Goal: Task Accomplishment & Management: Use online tool/utility

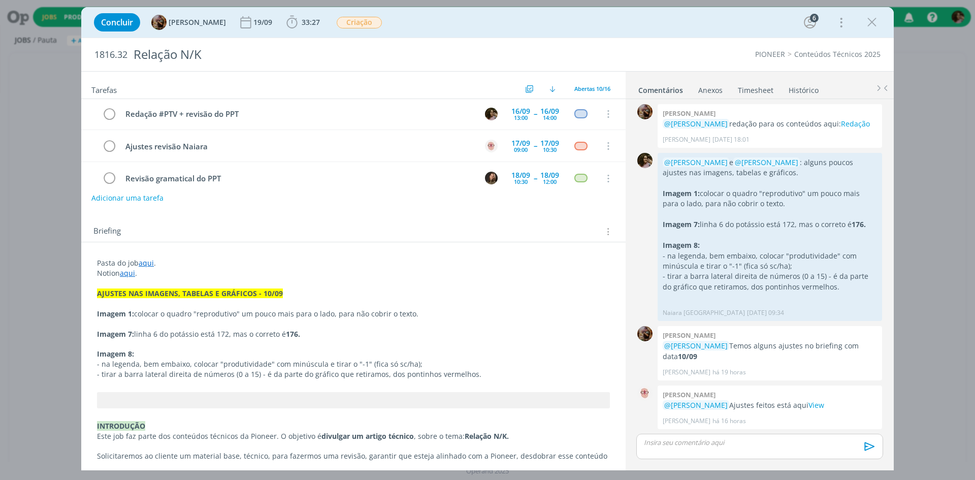
scroll to position [102, 0]
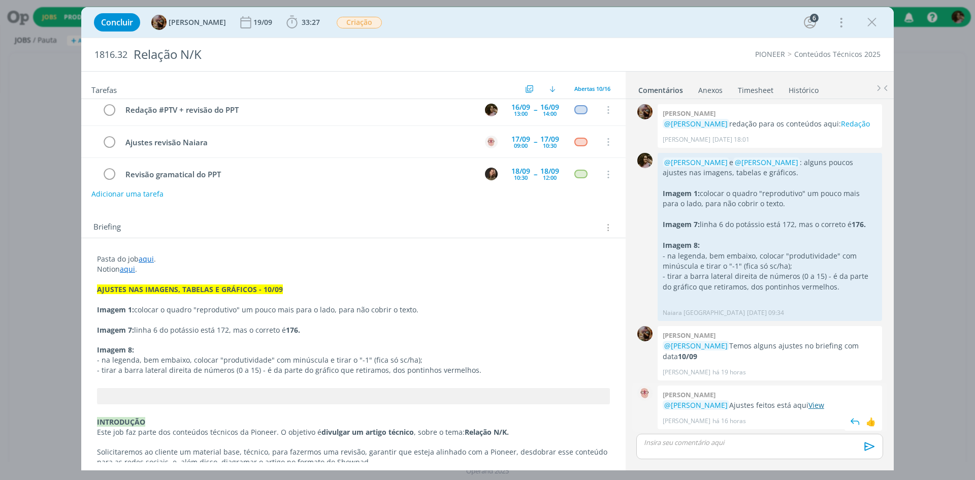
click at [822, 407] on link "View" at bounding box center [817, 405] width 16 height 10
click at [300, 16] on icon "dialog" at bounding box center [291, 22] width 15 height 15
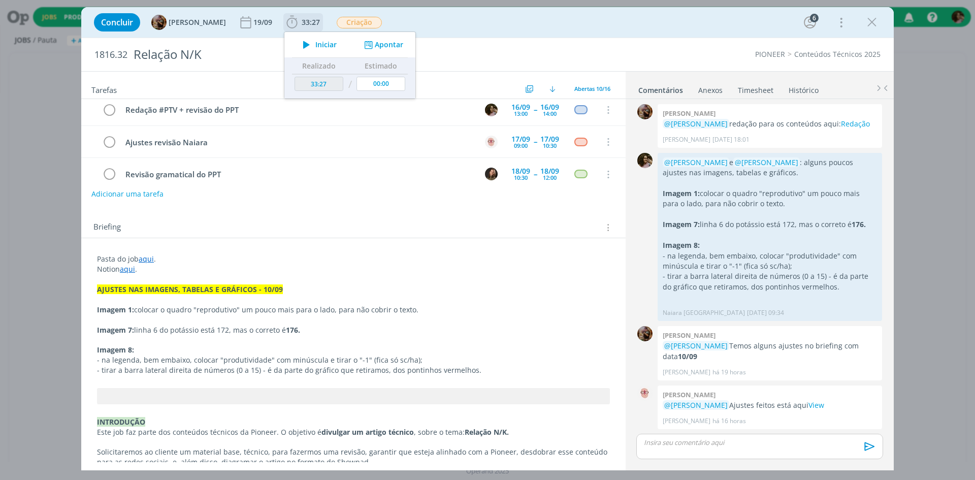
click at [329, 54] on div "Iniciar Apontar" at bounding box center [349, 44] width 131 height 25
click at [327, 46] on span "Iniciar" at bounding box center [325, 44] width 21 height 7
click at [525, 25] on div "Concluir Amanda Rodrigues 19/09 33:27 Parar Apontar Data * 11/09/2025 Horas * 0…" at bounding box center [488, 22] width 798 height 24
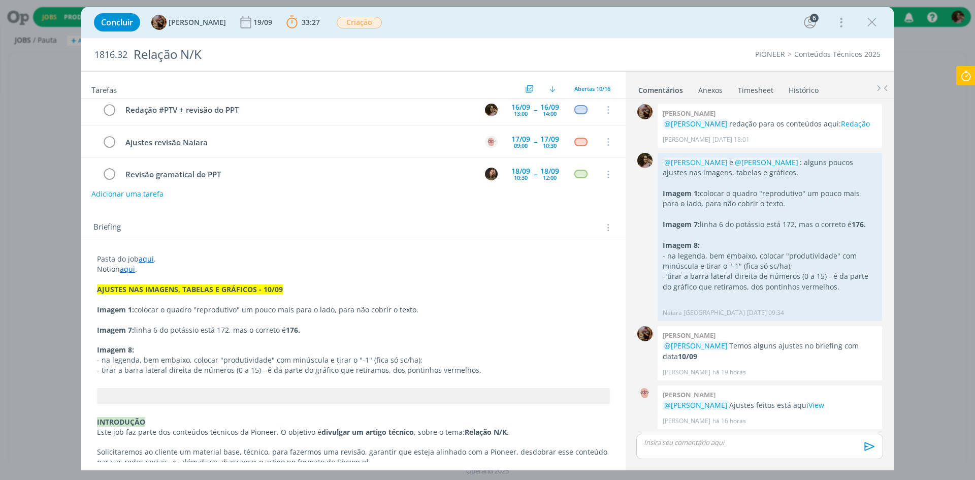
click at [964, 75] on icon at bounding box center [966, 76] width 18 height 20
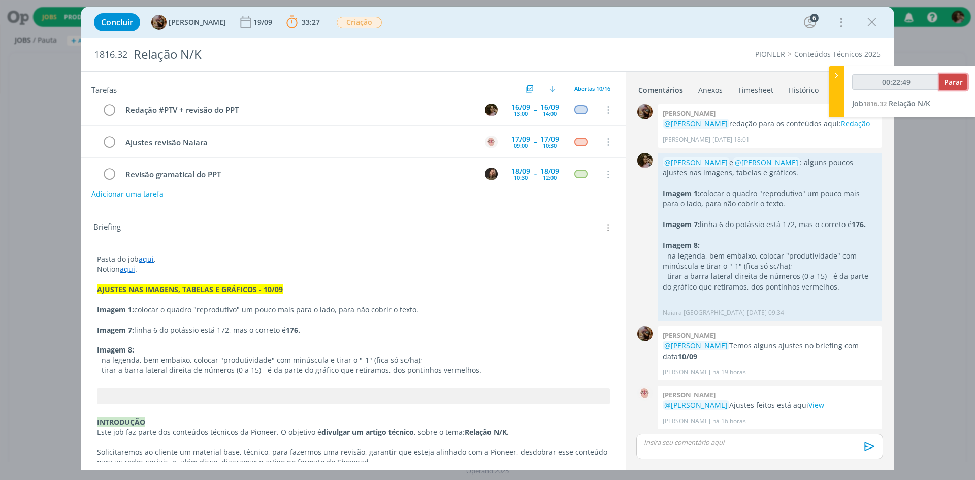
type input "00:22:50"
click at [948, 84] on span "Parar" at bounding box center [953, 82] width 19 height 10
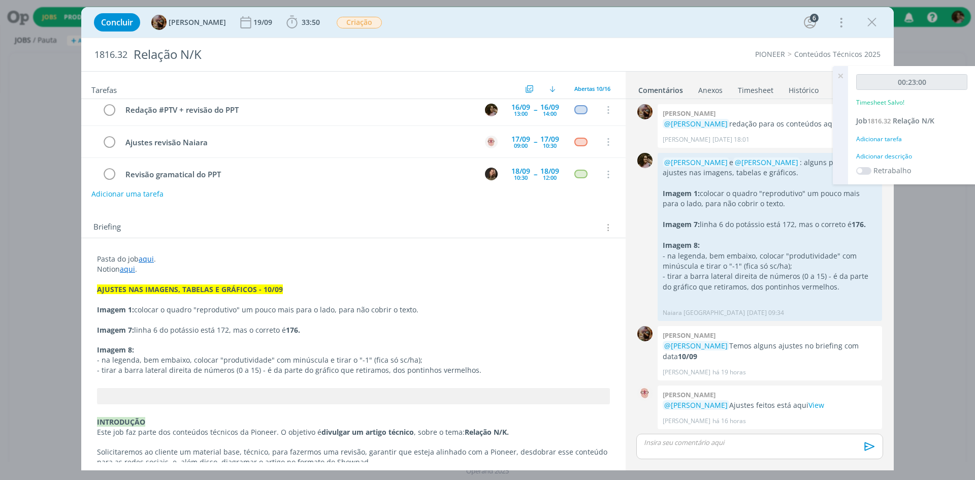
click at [887, 166] on label "Retrabalho" at bounding box center [893, 170] width 38 height 11
click at [885, 156] on div "Adicionar descrição" at bounding box center [912, 156] width 111 height 9
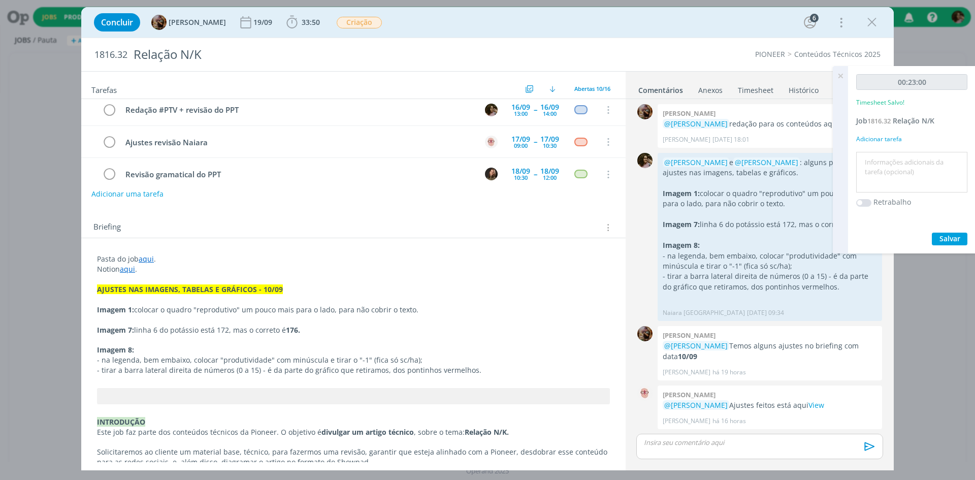
click at [888, 170] on textarea at bounding box center [912, 172] width 106 height 36
type textarea "C"
type textarea "Revisão de ajustes"
click at [948, 240] on span "Salvar" at bounding box center [950, 239] width 21 height 10
click at [842, 78] on icon at bounding box center [841, 76] width 18 height 20
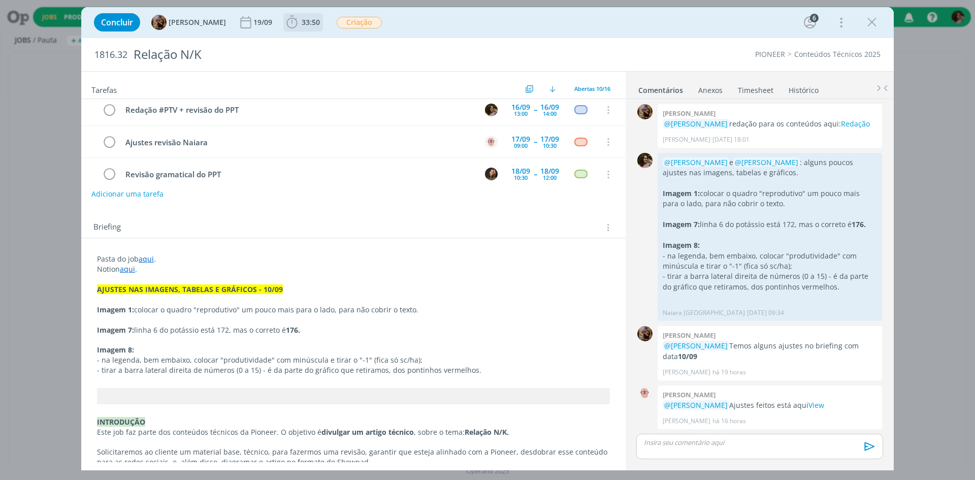
drag, startPoint x: 307, startPoint y: 28, endPoint x: 313, endPoint y: 41, distance: 14.1
click at [300, 27] on icon "dialog" at bounding box center [291, 22] width 15 height 15
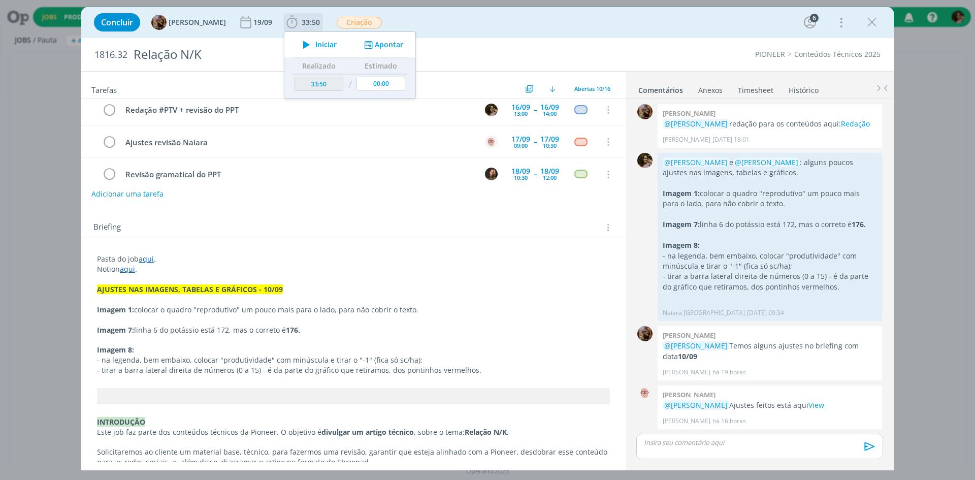
click at [320, 59] on th "Realizado" at bounding box center [319, 66] width 54 height 16
click at [315, 49] on icon "dialog" at bounding box center [307, 44] width 18 height 13
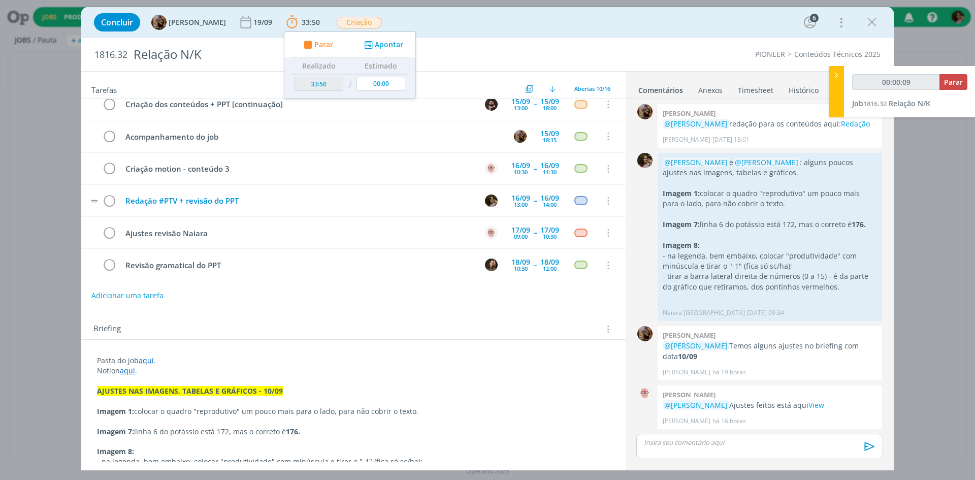
scroll to position [0, 0]
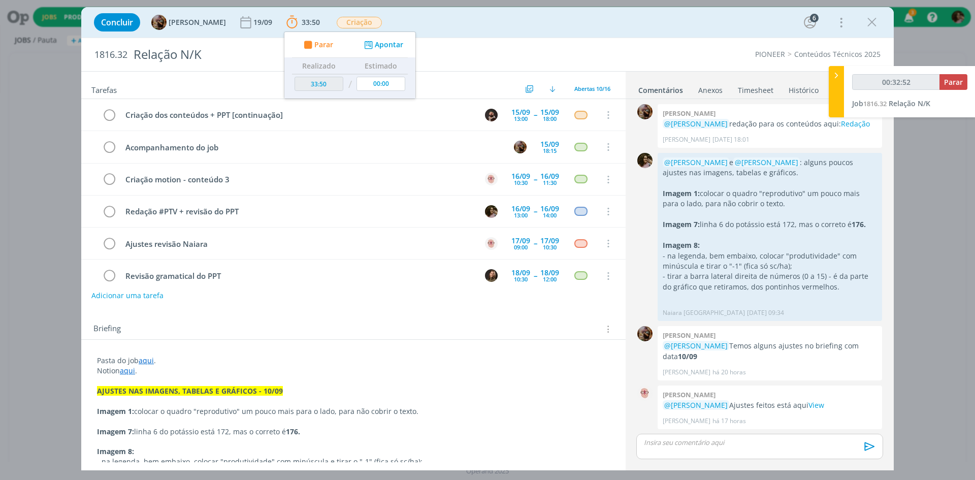
type input "00:33:13"
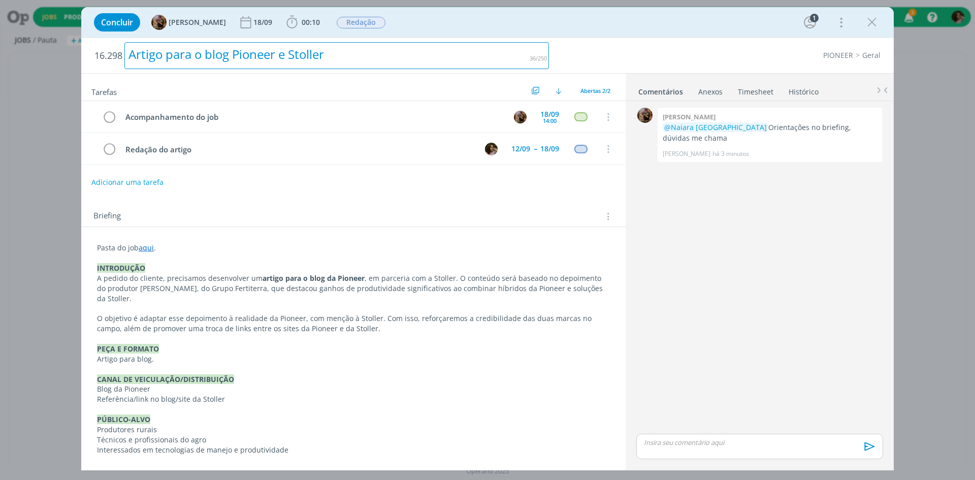
click at [317, 50] on div "Artigo para o blog Pioneer e Stoller" at bounding box center [336, 55] width 425 height 27
copy div "Artigo para o blog Pioneer e Stoller"
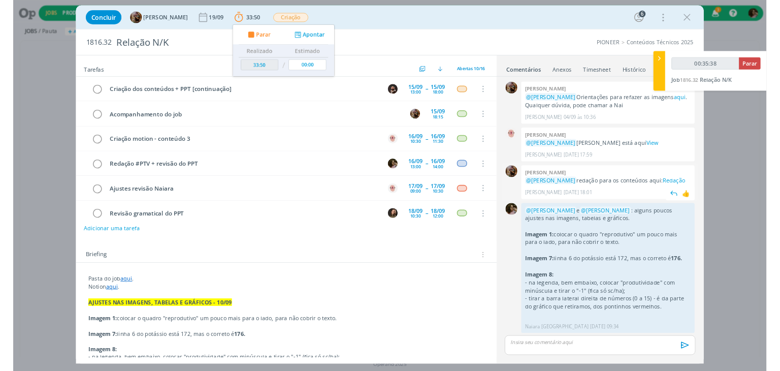
scroll to position [110, 0]
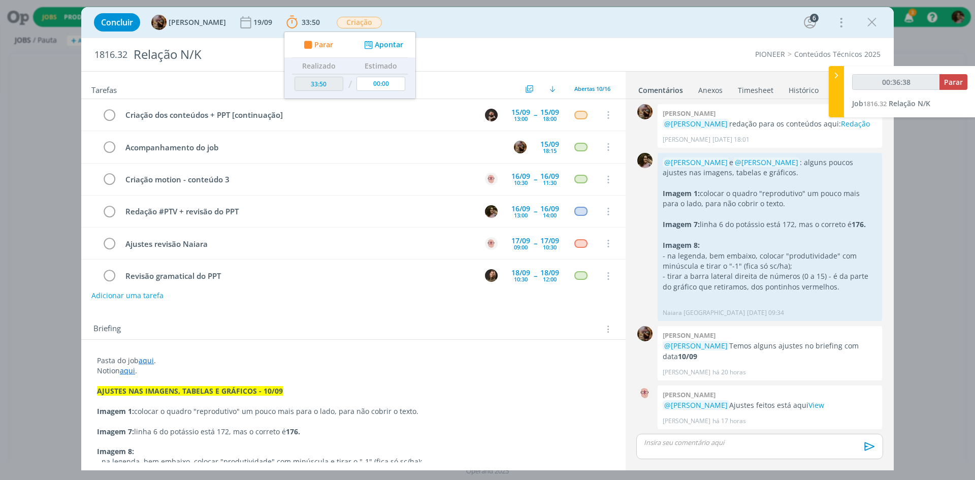
type input "00:36:39"
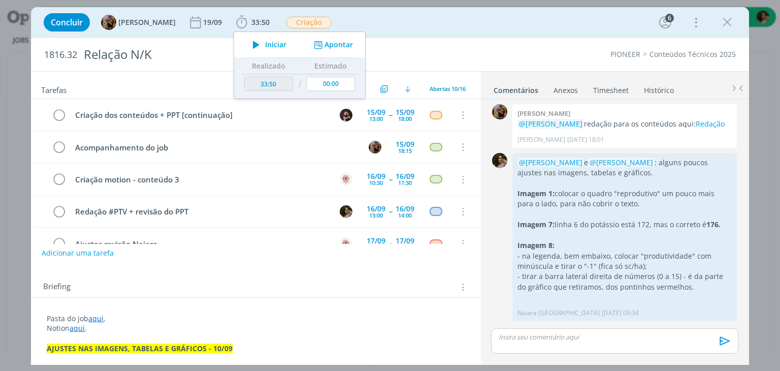
scroll to position [108, 0]
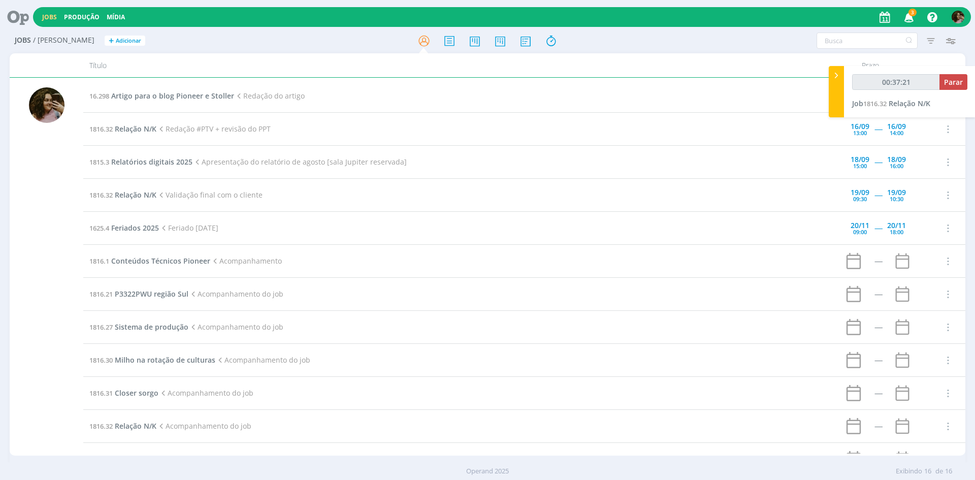
click at [912, 16] on span "3" at bounding box center [913, 13] width 8 height 8
click at [941, 74] on button "Parar" at bounding box center [954, 82] width 28 height 16
type input "00:38:00"
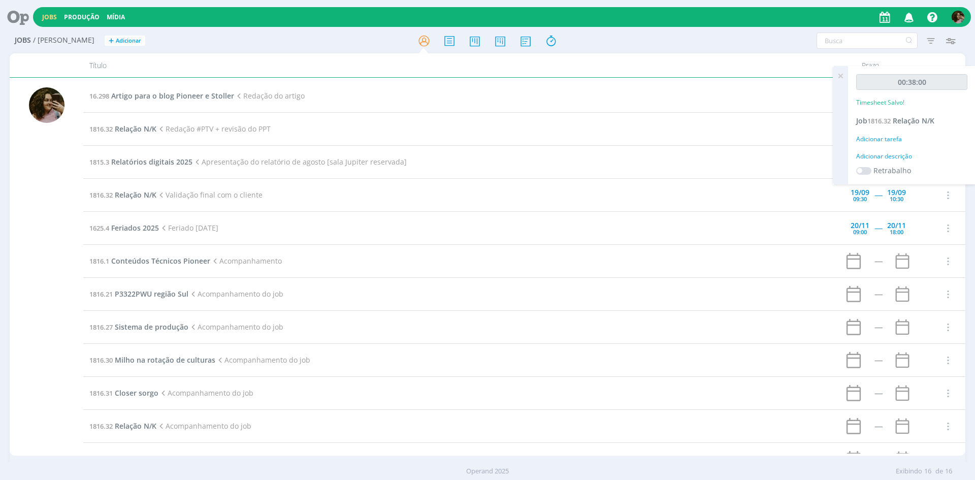
click at [893, 157] on div "Adicionar descrição" at bounding box center [912, 156] width 111 height 9
click at [904, 178] on textarea at bounding box center [912, 172] width 106 height 36
drag, startPoint x: 904, startPoint y: 178, endPoint x: 900, endPoint y: 173, distance: 6.5
click at [900, 173] on textarea "Ajustes de blog e pesquisa de imagem para o blog" at bounding box center [912, 172] width 106 height 36
click at [903, 161] on textarea "Ajustes de blog e pesquisa de imagem para o blog" at bounding box center [912, 172] width 106 height 36
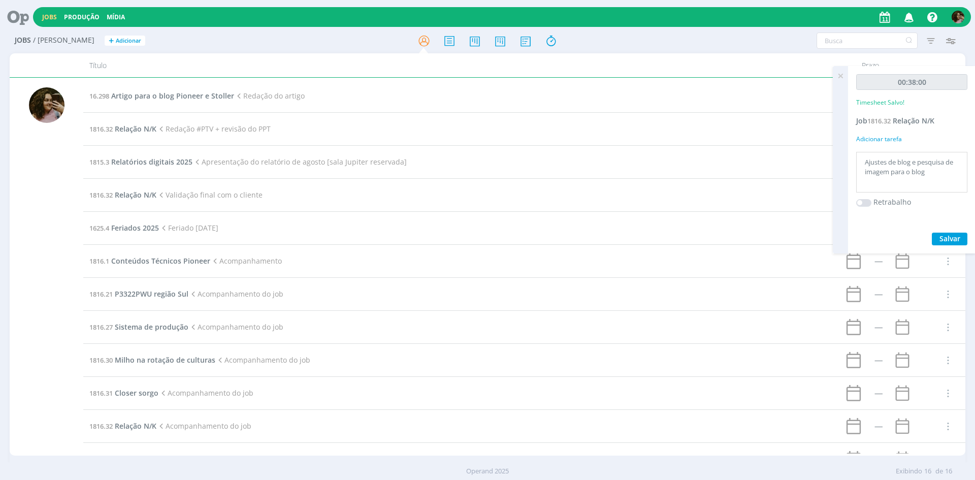
click at [903, 161] on textarea "Ajustes de blog e pesquisa de imagem para o blog" at bounding box center [912, 172] width 106 height 36
type textarea "Ajustes e pesquisa de imagem para o blog"
click at [957, 232] on div "00:38:00 Timesheet Salvo! Job 1816.32 Relação N/K Adicionar tarefa Ajustes e pe…" at bounding box center [912, 159] width 128 height 187
click at [960, 236] on span "Salvar" at bounding box center [950, 239] width 21 height 10
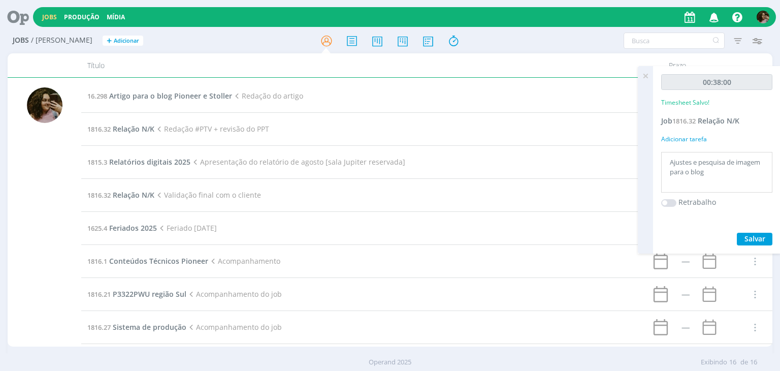
click at [647, 79] on icon at bounding box center [646, 76] width 18 height 20
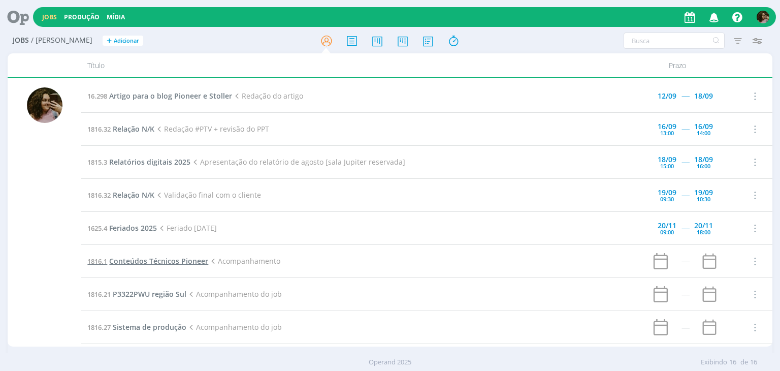
click at [132, 258] on span "Conteúdos Técnicos Pioneer" at bounding box center [158, 261] width 99 height 10
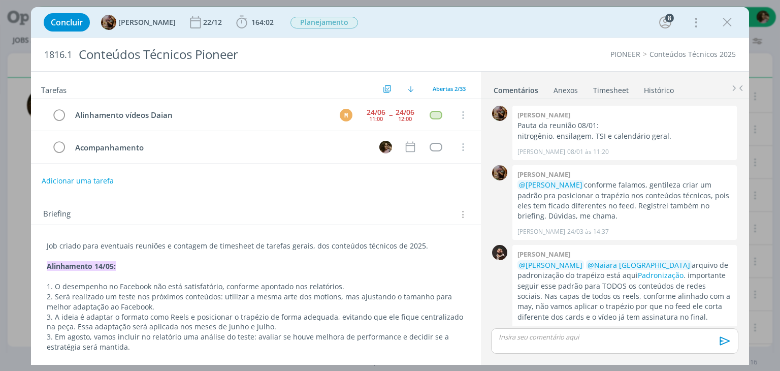
scroll to position [16, 0]
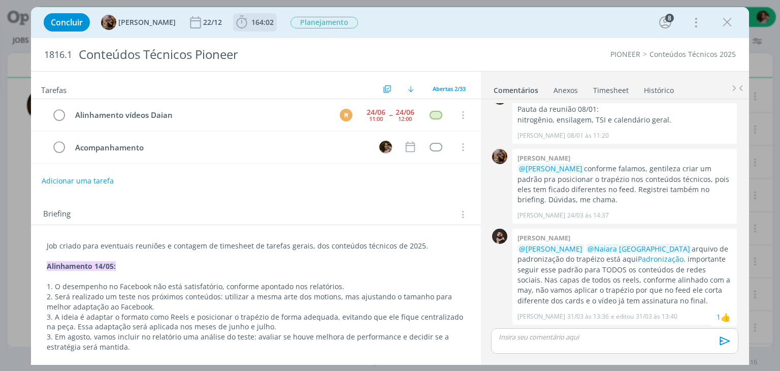
click at [246, 28] on icon "dialog" at bounding box center [241, 22] width 15 height 15
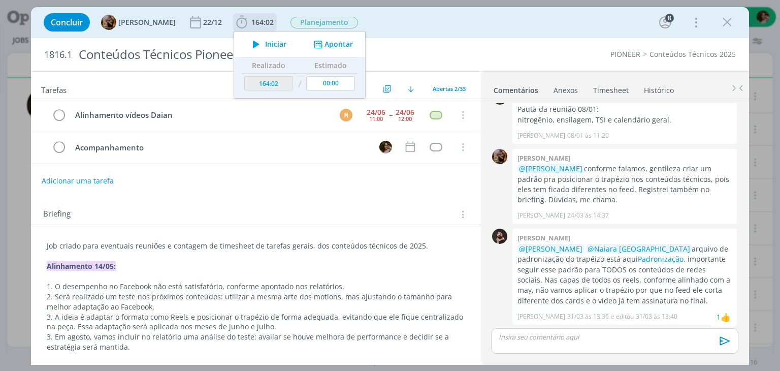
click at [265, 45] on icon "dialog" at bounding box center [256, 44] width 18 height 13
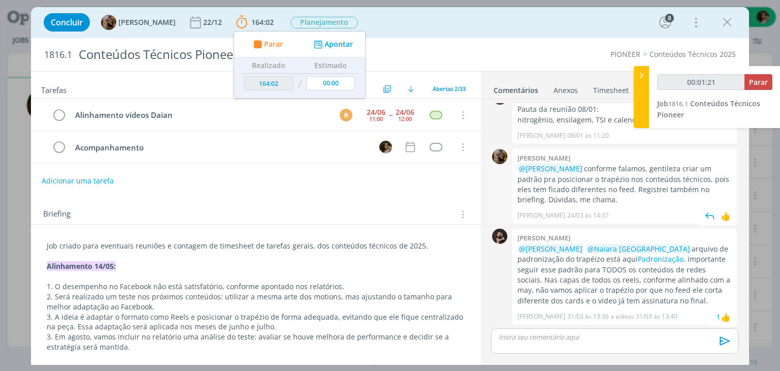
click at [496, 197] on div "0" at bounding box center [499, 186] width 25 height 75
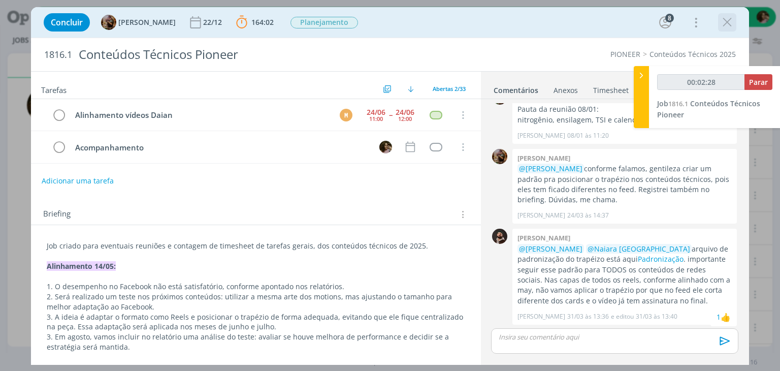
click at [725, 23] on icon "dialog" at bounding box center [727, 22] width 15 height 15
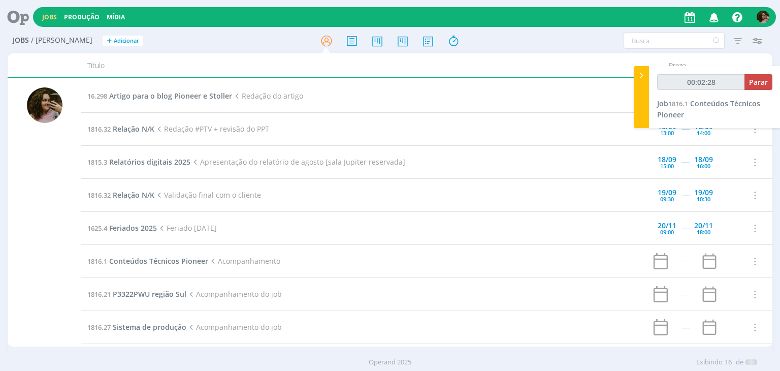
type input "00:02:30"
click at [641, 76] on div at bounding box center [390, 185] width 780 height 371
click at [640, 71] on icon at bounding box center [642, 75] width 10 height 11
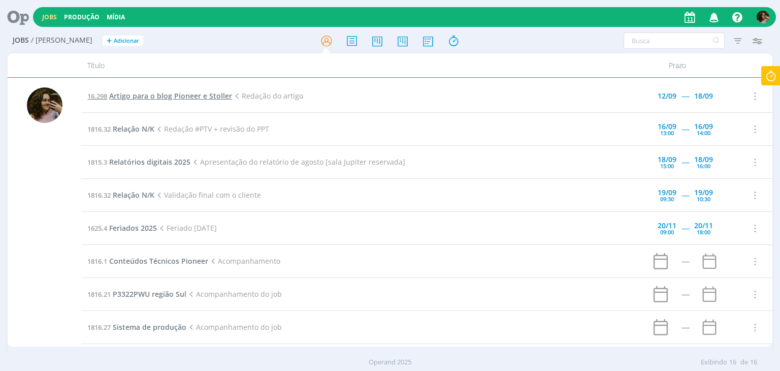
click at [168, 98] on span "Artigo para o blog Pioneer e Stoller" at bounding box center [170, 96] width 123 height 10
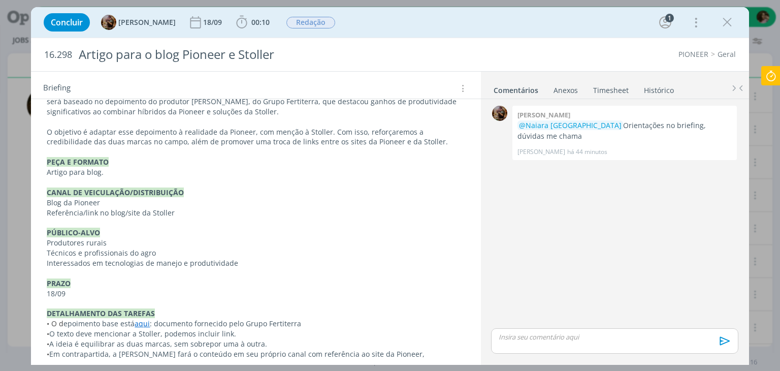
scroll to position [201, 0]
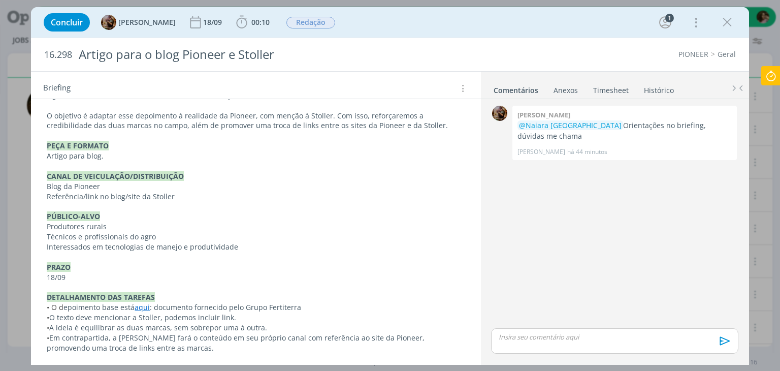
click at [146, 305] on link "aqui" at bounding box center [142, 307] width 15 height 10
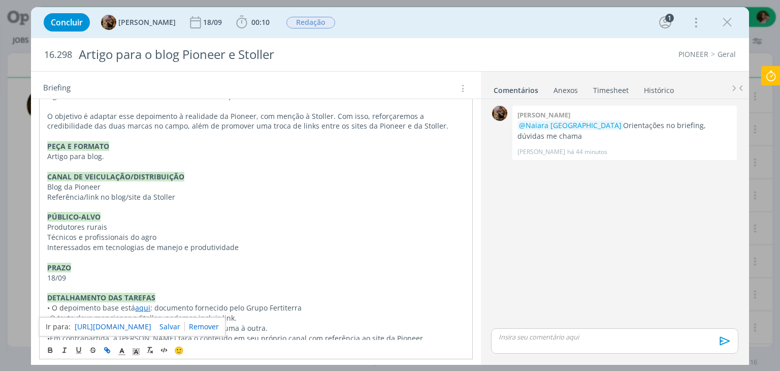
click at [133, 324] on link "https://sobeae.sharepoint.com/:f:/s/SOBEAE/EjrmHqXfdRlPvR_Zav3SGJgBULVxK_jffp12…" at bounding box center [113, 326] width 77 height 13
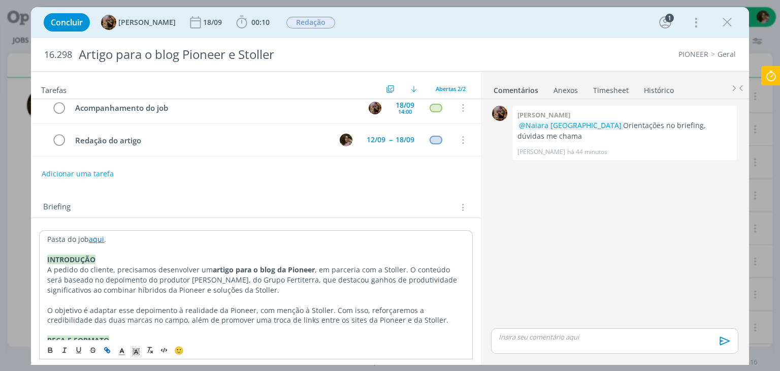
scroll to position [0, 0]
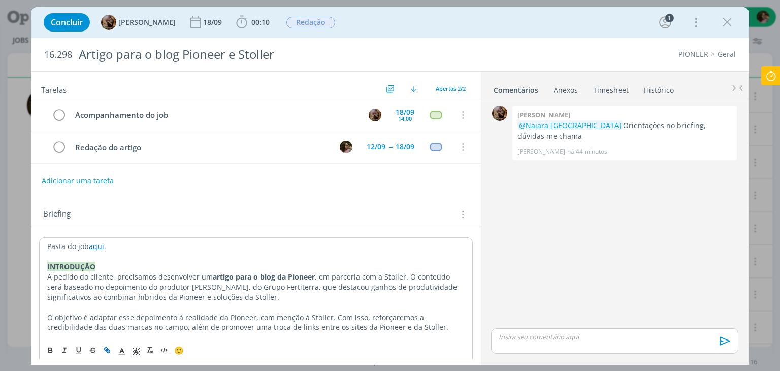
click at [237, 255] on p "dialog" at bounding box center [255, 256] width 417 height 10
click at [230, 264] on p "INTRODUÇÃO" at bounding box center [255, 267] width 417 height 10
drag, startPoint x: 723, startPoint y: 23, endPoint x: 285, endPoint y: 147, distance: 455.0
click at [723, 23] on icon "dialog" at bounding box center [727, 22] width 15 height 15
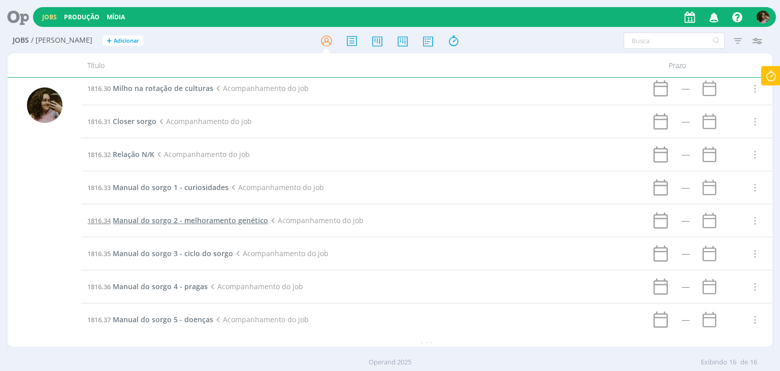
scroll to position [272, 0]
click at [177, 178] on td "1816.33 Manual do sorgo 1 - curiosidades Acompanhamento do job" at bounding box center [357, 187] width 553 height 33
click at [185, 185] on span "Manual do sorgo 1 - curiosidades" at bounding box center [171, 187] width 116 height 10
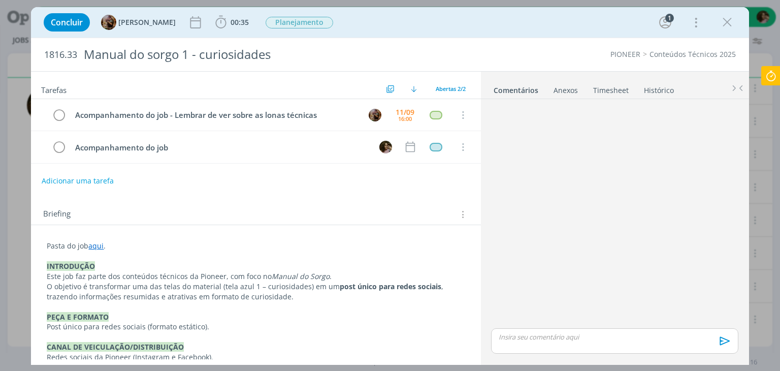
click at [730, 21] on icon "dialog" at bounding box center [727, 22] width 15 height 15
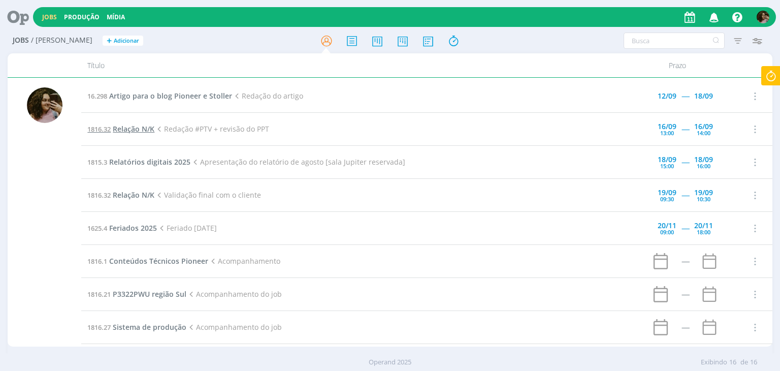
click at [134, 126] on span "Relação N/K" at bounding box center [134, 129] width 42 height 10
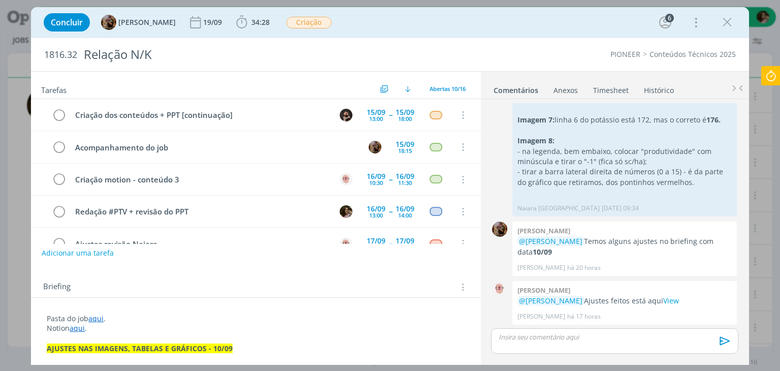
click at [598, 84] on link "Timesheet" at bounding box center [611, 88] width 37 height 15
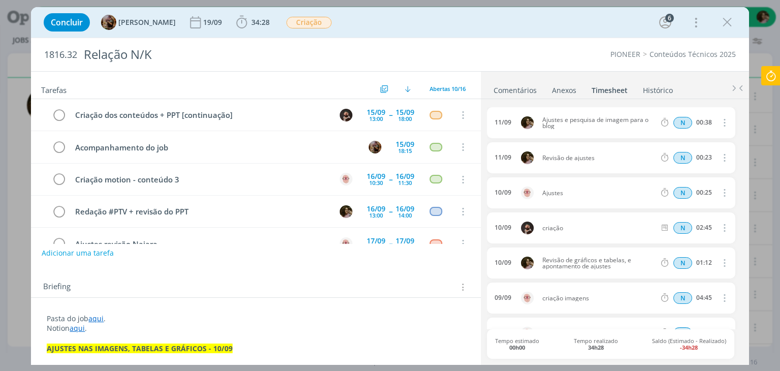
click at [530, 86] on link "Comentários" at bounding box center [515, 88] width 44 height 15
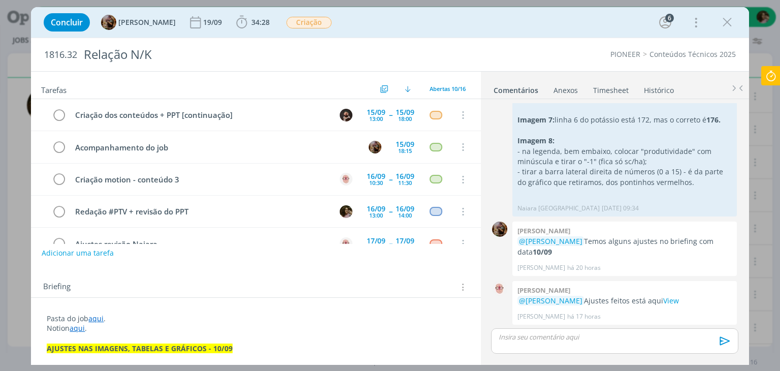
click at [736, 16] on div "Concluir Amanda Rodrigues 19/09 34:28 Iniciar Apontar Data * 11/09/2025 Horas *…" at bounding box center [390, 22] width 703 height 24
click at [722, 20] on icon "dialog" at bounding box center [727, 22] width 15 height 15
